Goal: Check status: Check status

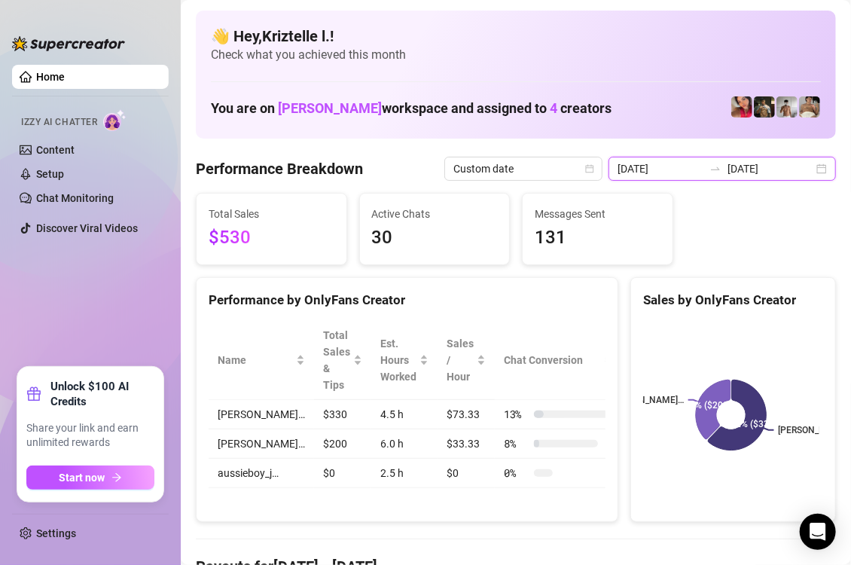
click at [656, 169] on input "[DATE]" at bounding box center [661, 168] width 86 height 17
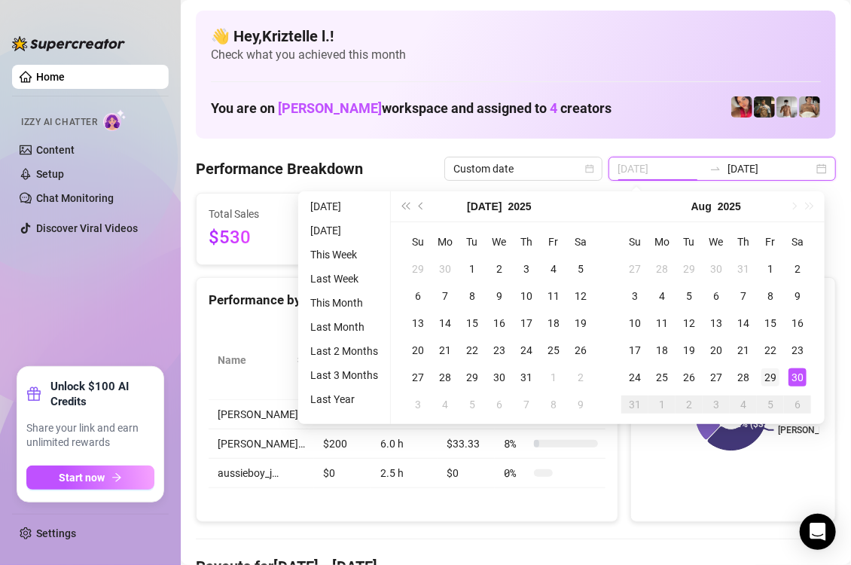
type input "[DATE]"
click at [768, 383] on div "29" at bounding box center [771, 377] width 18 height 18
click at [796, 383] on div "30" at bounding box center [798, 377] width 18 height 18
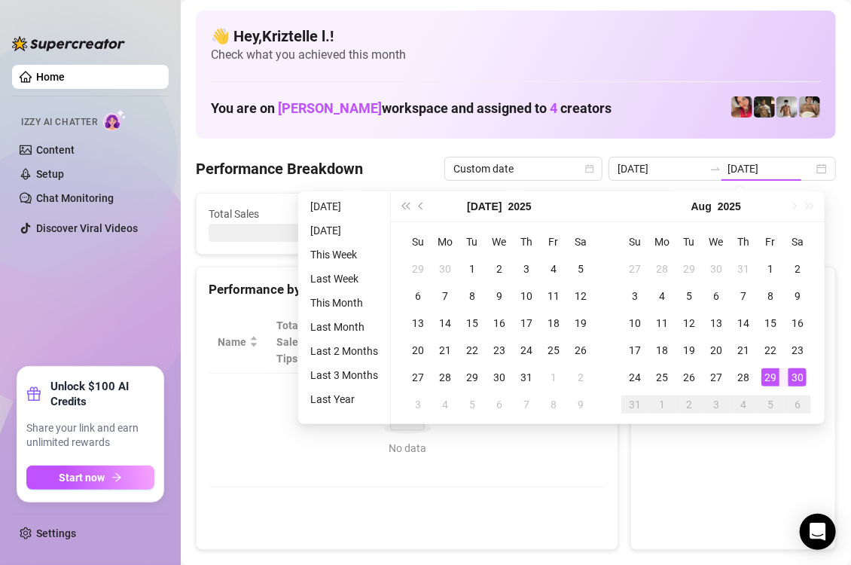
type input "[DATE]"
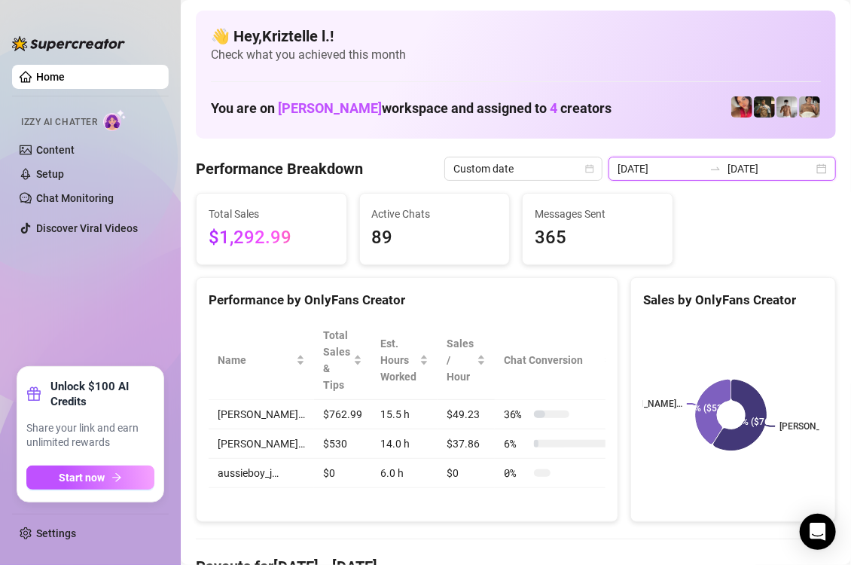
click at [650, 163] on input "[DATE]" at bounding box center [661, 168] width 86 height 17
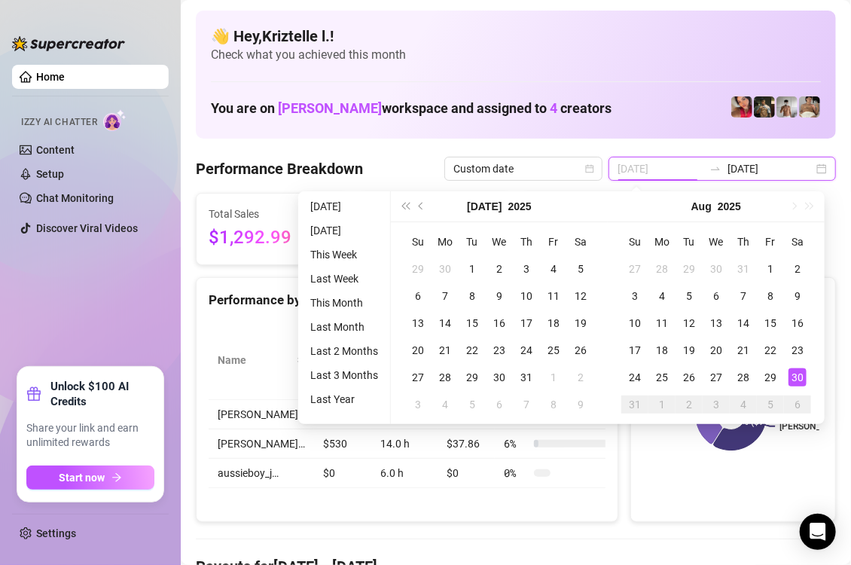
type input "[DATE]"
click at [795, 375] on div "30" at bounding box center [798, 377] width 18 height 18
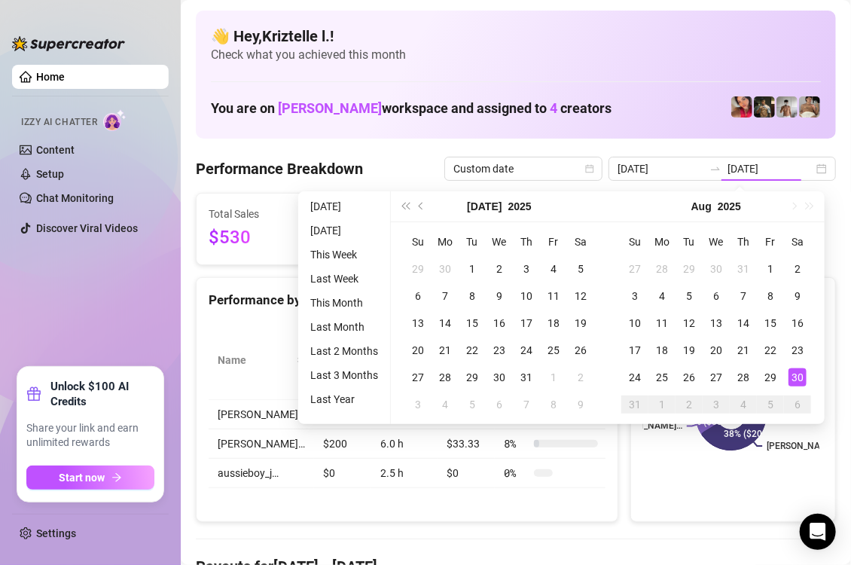
type input "[DATE]"
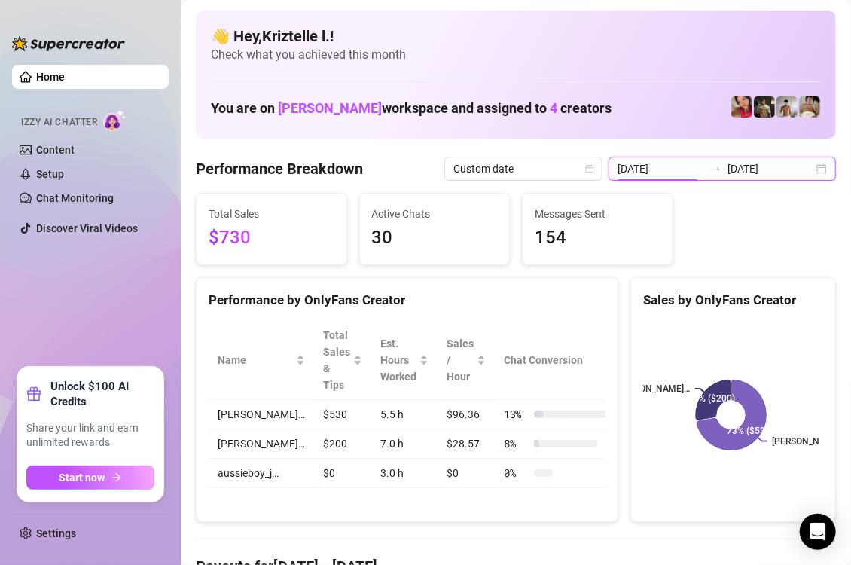
click at [692, 168] on input "[DATE]" at bounding box center [661, 168] width 86 height 17
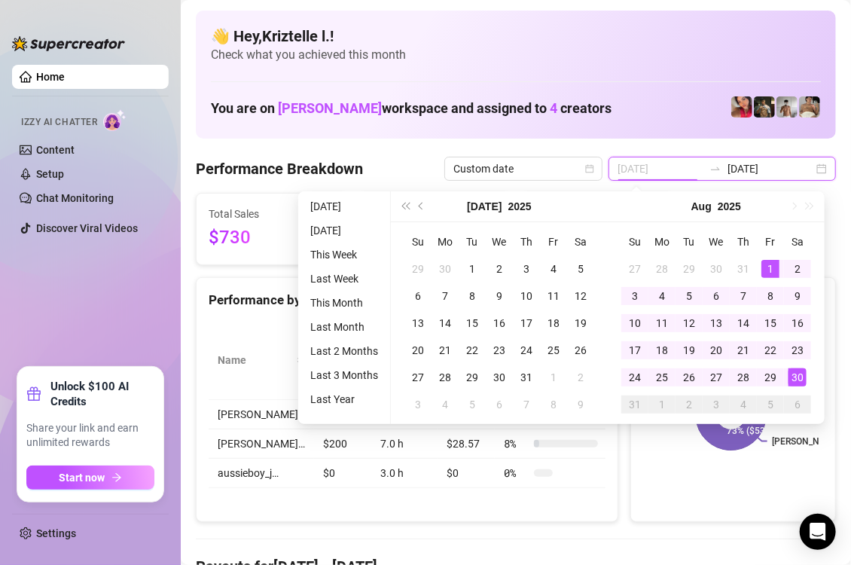
type input "[DATE]"
click at [765, 276] on div "1" at bounding box center [771, 269] width 18 height 18
type input "[DATE]"
click at [796, 373] on div "30" at bounding box center [798, 377] width 18 height 18
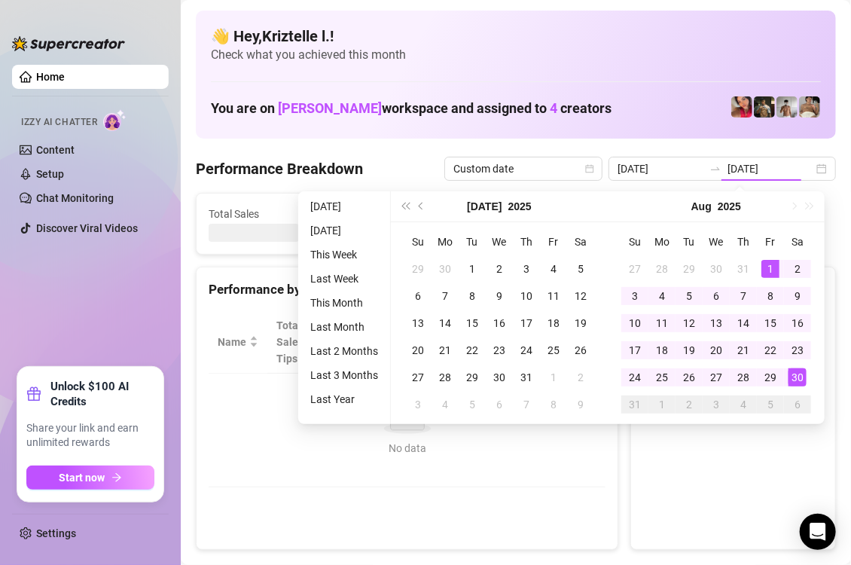
type input "[DATE]"
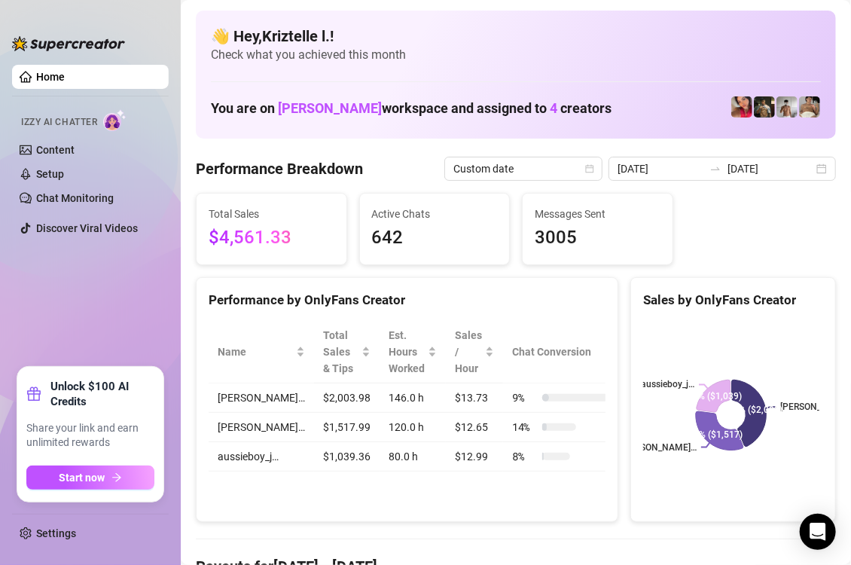
click at [520, 283] on div "Performance by OnlyFans Creator" at bounding box center [407, 294] width 421 height 32
click at [671, 165] on input "[DATE]" at bounding box center [661, 168] width 86 height 17
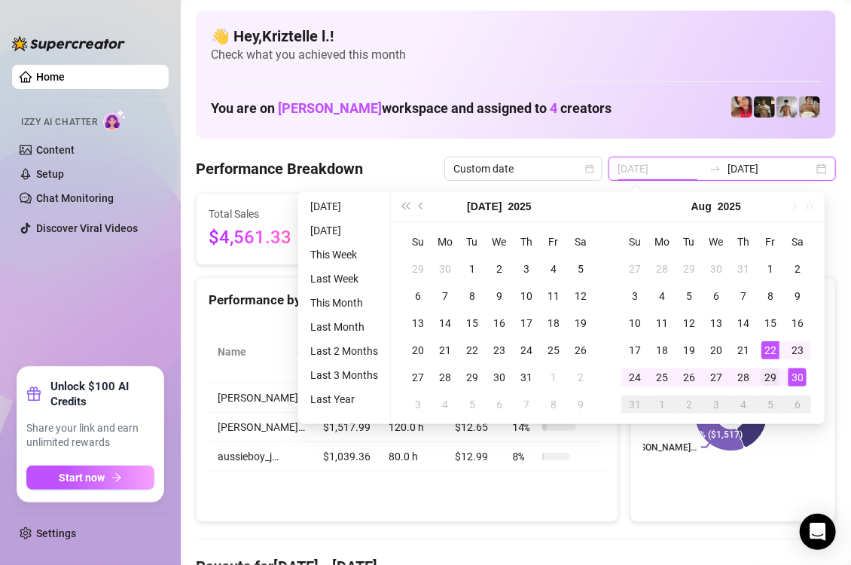
type input "[DATE]"
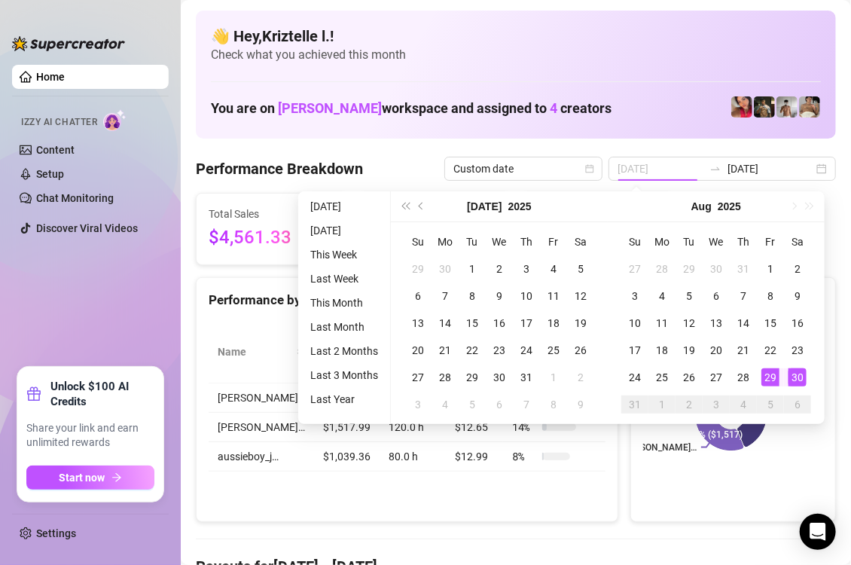
click at [771, 371] on div "29" at bounding box center [771, 377] width 18 height 18
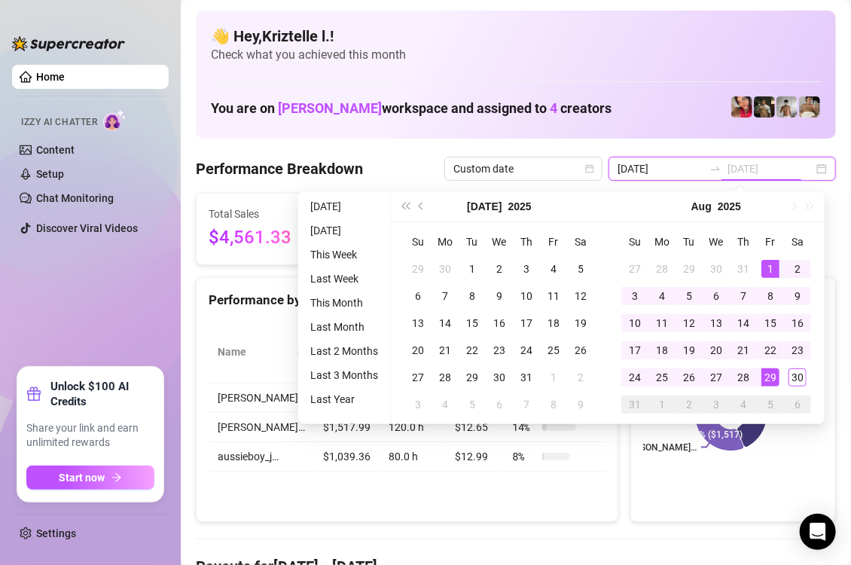
type input "[DATE]"
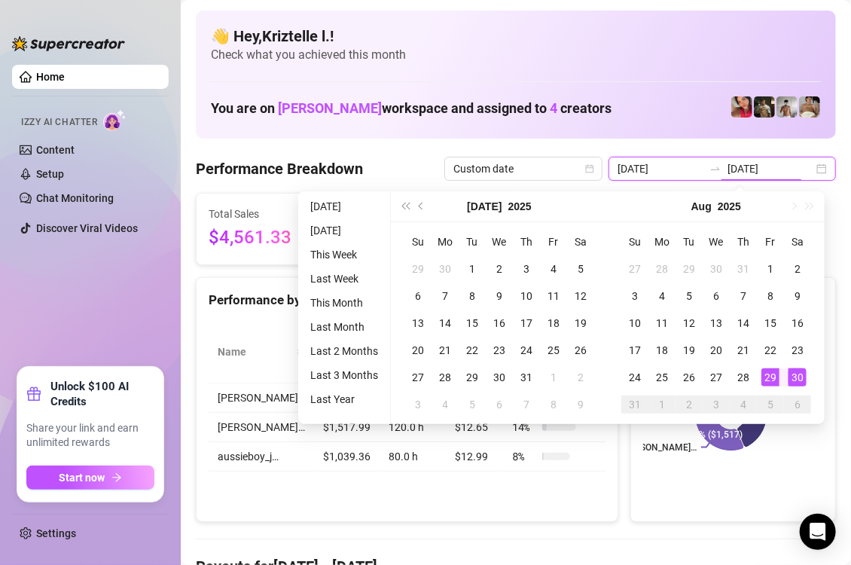
click at [650, 163] on input "[DATE]" at bounding box center [661, 168] width 86 height 17
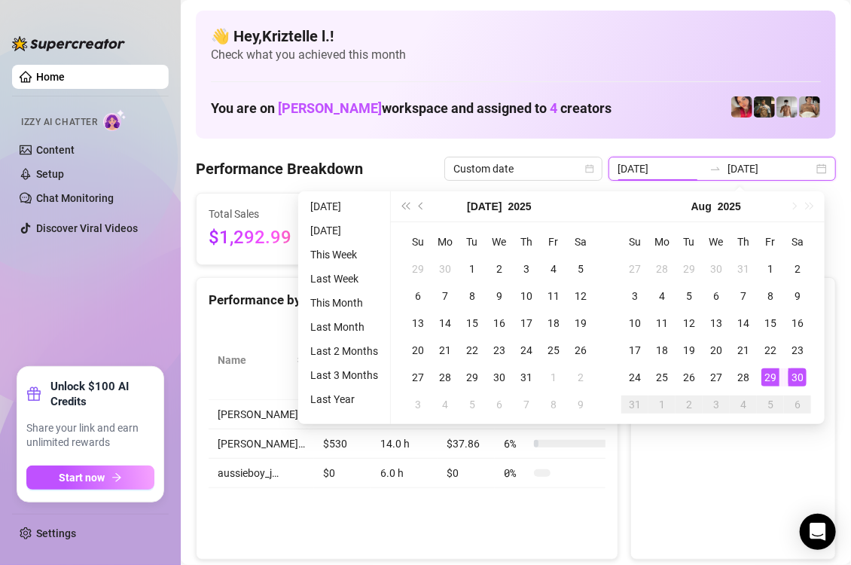
type input "[DATE]"
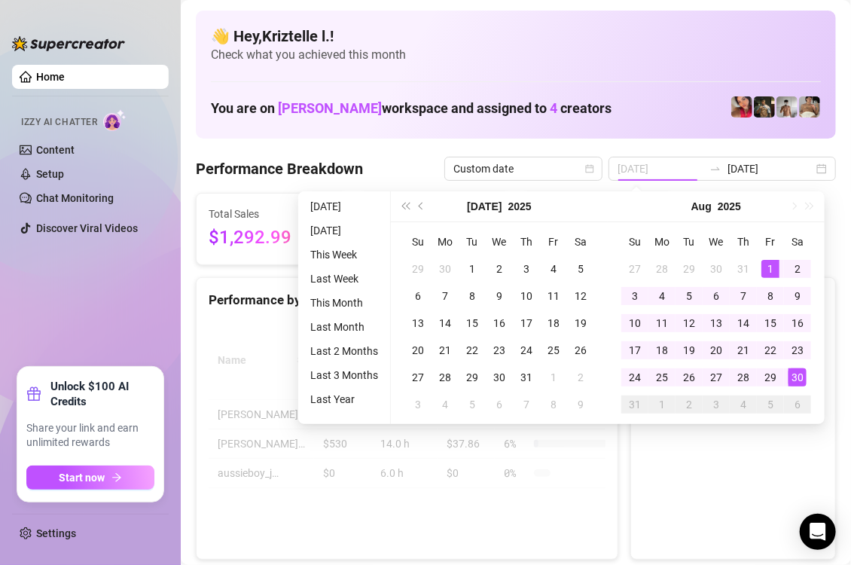
click at [772, 268] on div "1" at bounding box center [771, 269] width 18 height 18
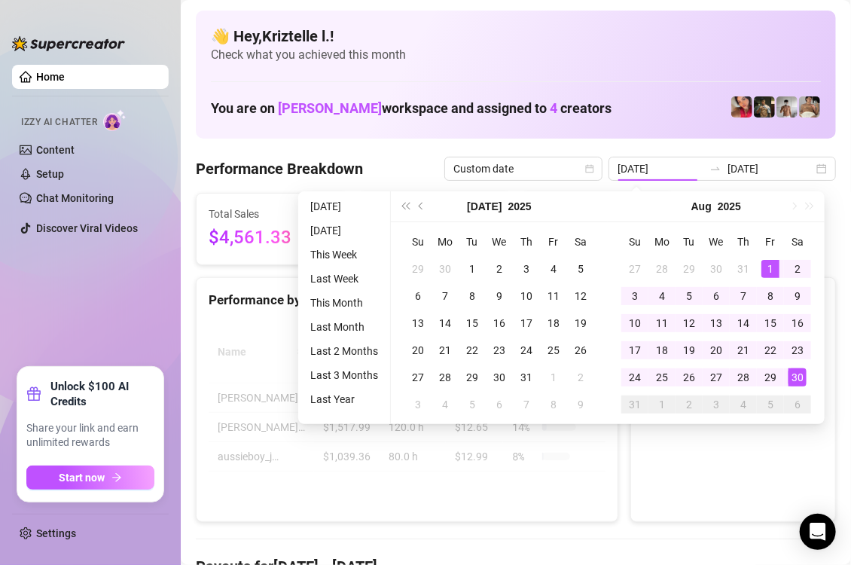
type input "[DATE]"
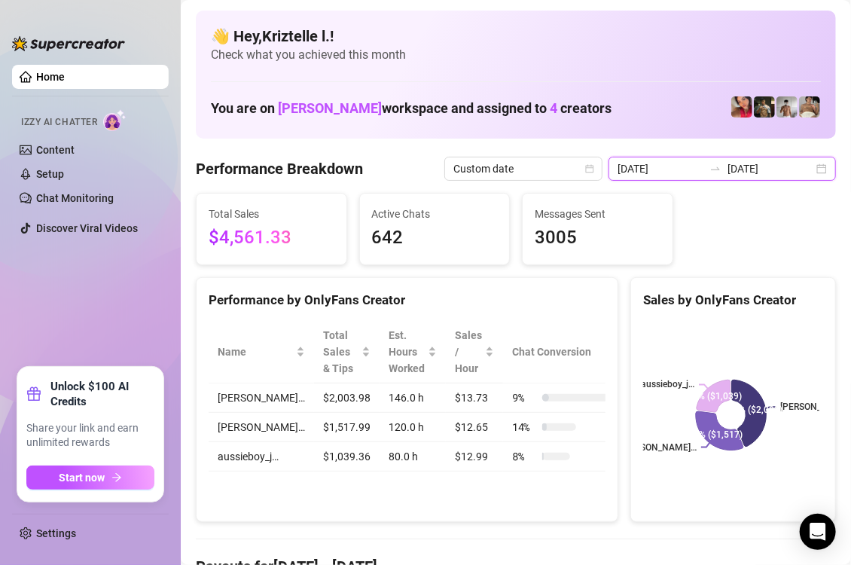
click at [738, 175] on input "[DATE]" at bounding box center [771, 168] width 86 height 17
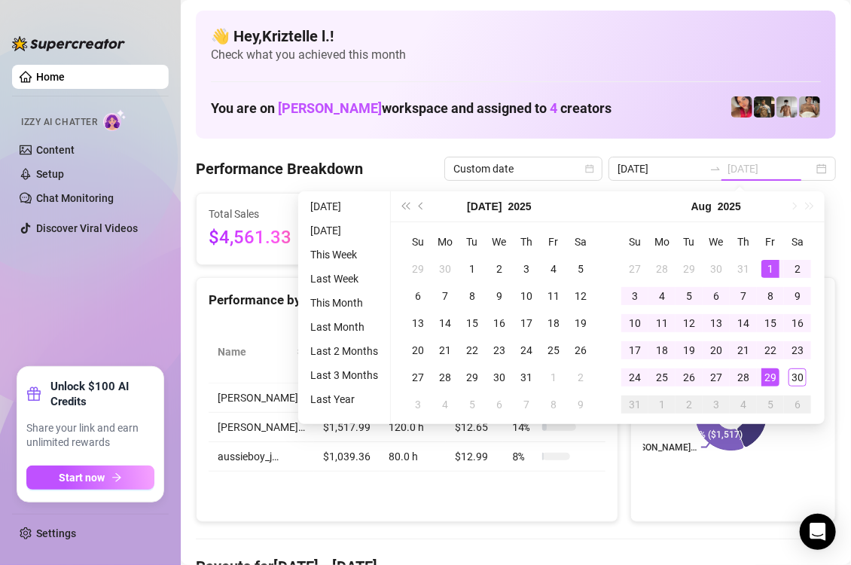
click at [768, 385] on div "29" at bounding box center [771, 377] width 18 height 18
click at [785, 491] on rect at bounding box center [731, 415] width 176 height 188
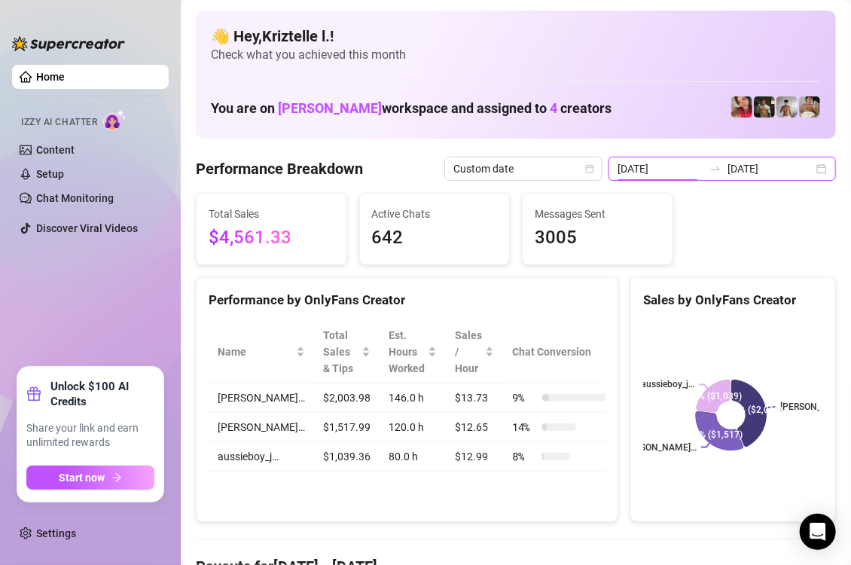
click at [658, 163] on input "[DATE]" at bounding box center [661, 168] width 86 height 17
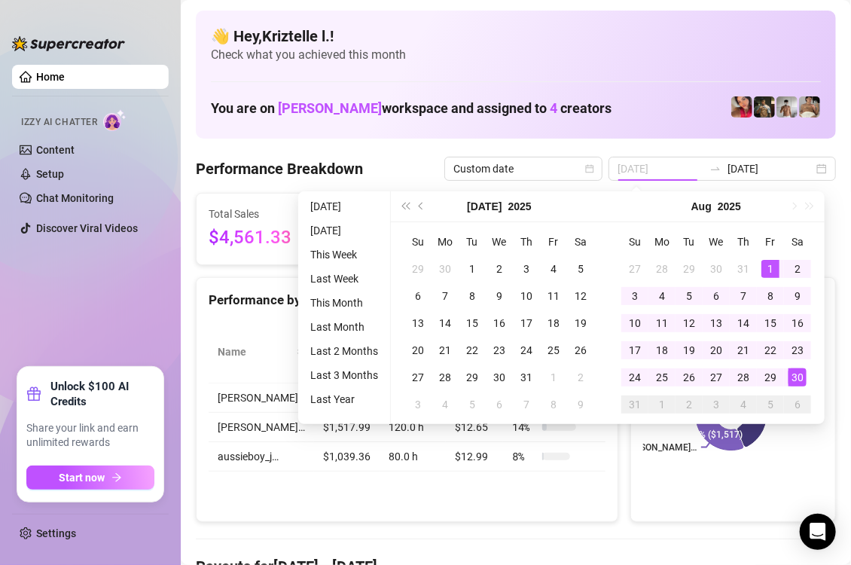
click at [767, 268] on div "1" at bounding box center [771, 269] width 18 height 18
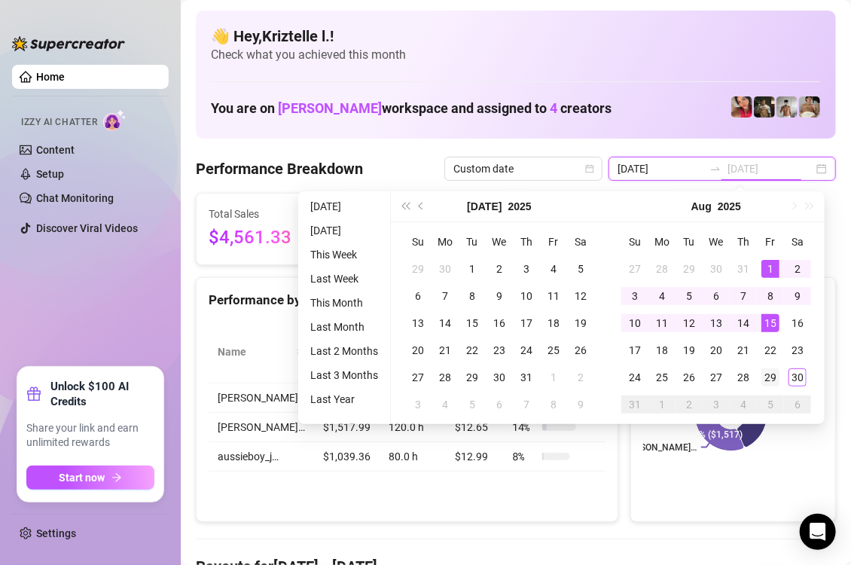
type input "[DATE]"
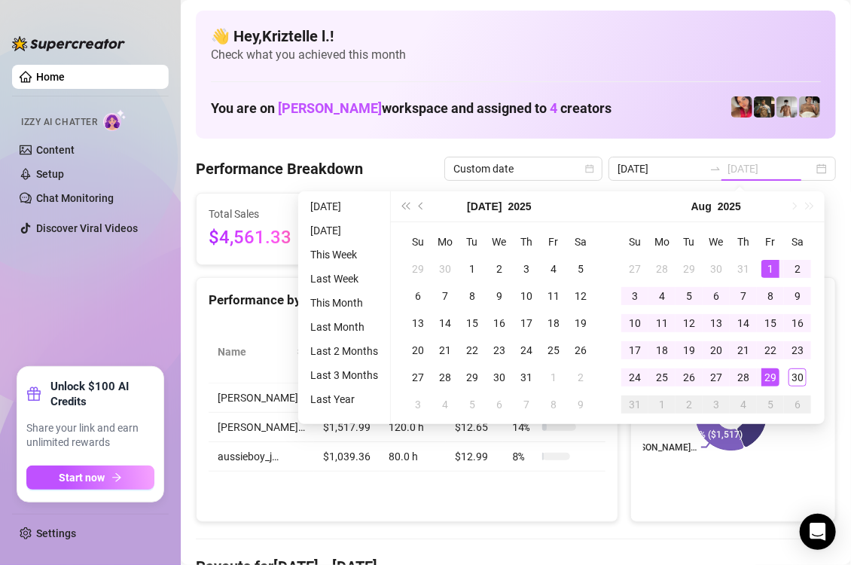
click at [770, 374] on div "29" at bounding box center [771, 377] width 18 height 18
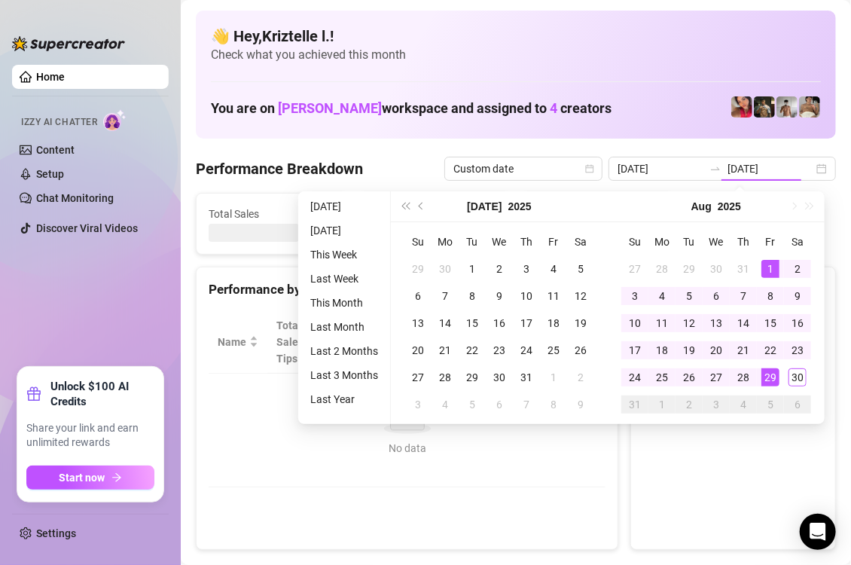
type input "[DATE]"
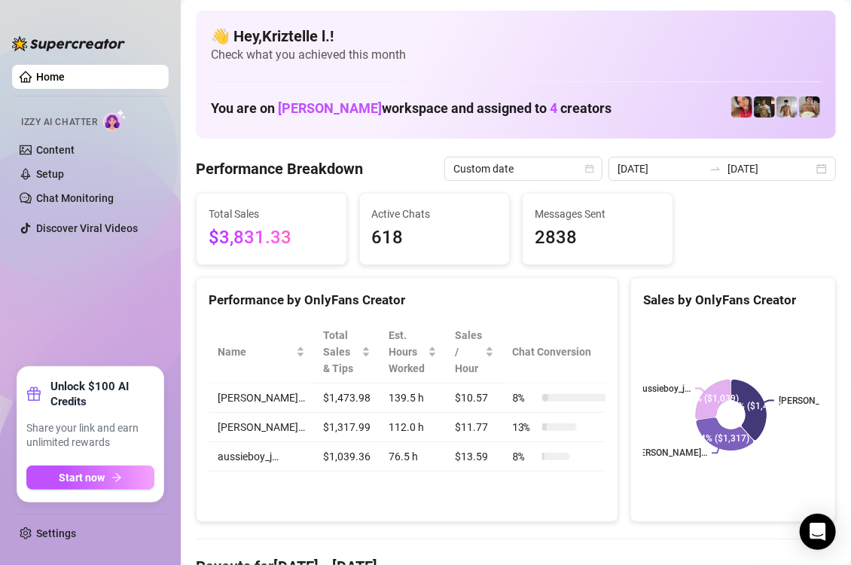
click at [707, 232] on div "Total Sales $3,831.33 Active Chats 618 Messages Sent 2838" at bounding box center [516, 229] width 652 height 72
click at [688, 165] on input "[DATE]" at bounding box center [661, 168] width 86 height 17
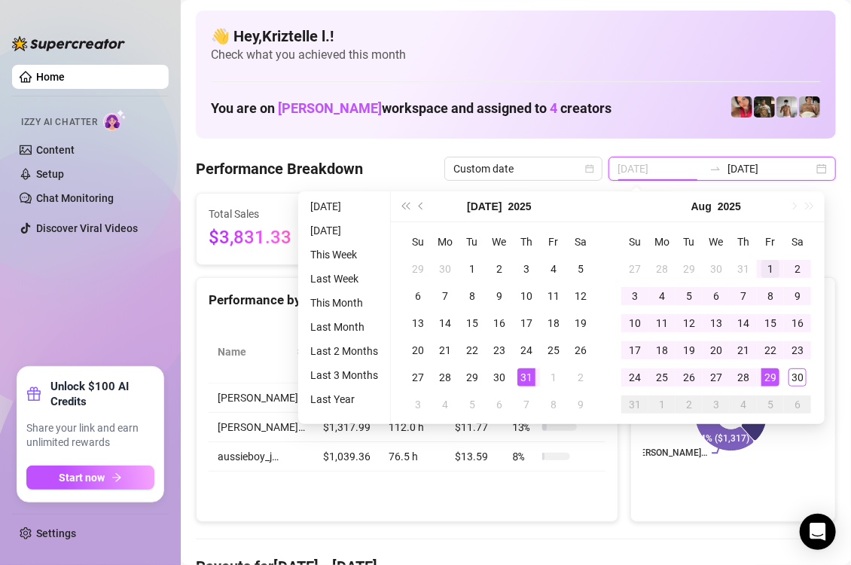
type input "[DATE]"
click at [775, 261] on div "1" at bounding box center [771, 269] width 18 height 18
type input "[DATE]"
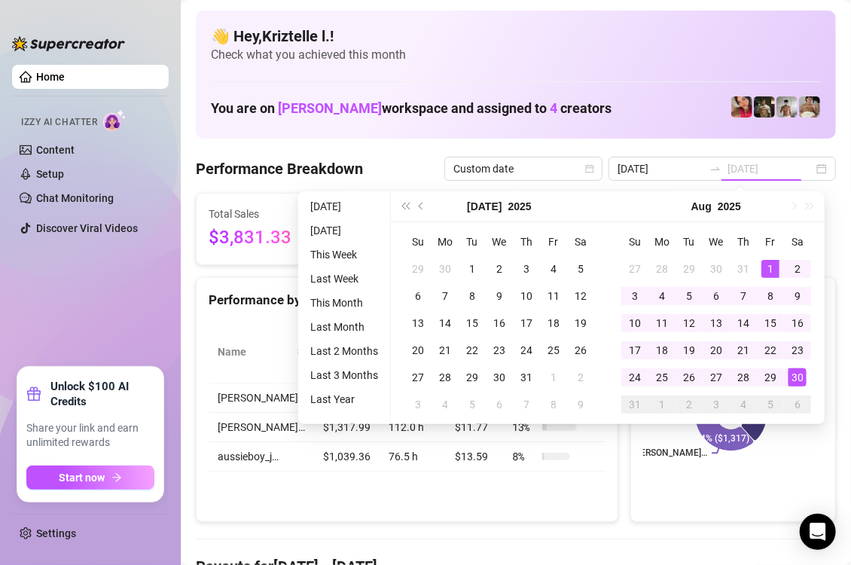
click at [802, 379] on div "30" at bounding box center [798, 377] width 18 height 18
type input "[DATE]"
